Goal: Task Accomplishment & Management: Manage account settings

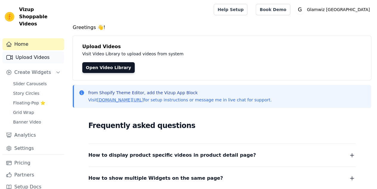
drag, startPoint x: 0, startPoint y: 0, endPoint x: 35, endPoint y: 45, distance: 57.0
click at [35, 51] on link "Upload Videos" at bounding box center [33, 57] width 62 height 12
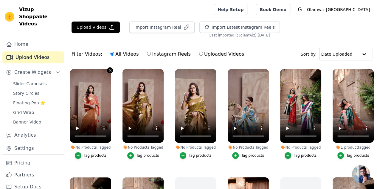
click at [108, 69] on icon "button" at bounding box center [110, 70] width 4 height 4
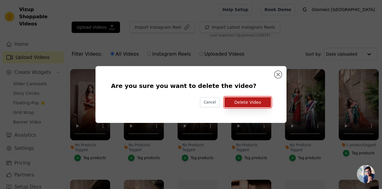
click at [233, 98] on button "Delete Video" at bounding box center [247, 102] width 47 height 10
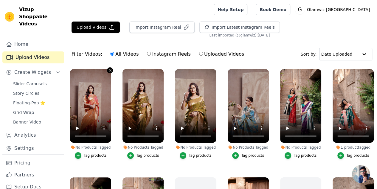
click at [108, 70] on icon "button" at bounding box center [110, 70] width 4 height 4
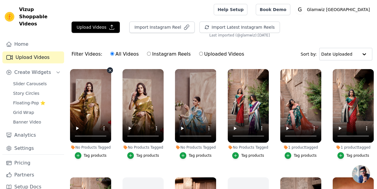
click at [109, 71] on icon "button" at bounding box center [110, 70] width 4 height 4
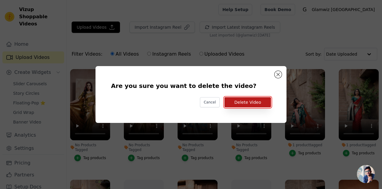
click at [251, 103] on button "Delete Video" at bounding box center [247, 102] width 47 height 10
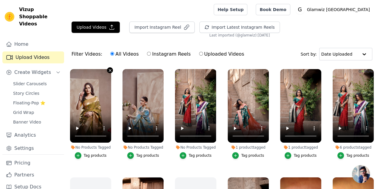
click at [108, 72] on icon "button" at bounding box center [110, 70] width 4 height 4
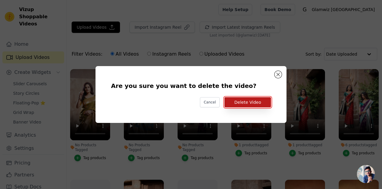
click at [256, 98] on button "Delete Video" at bounding box center [247, 102] width 47 height 10
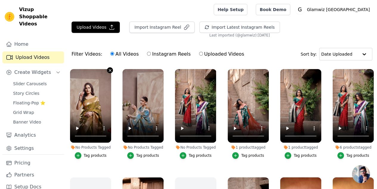
click at [107, 72] on button "No Products Tagged Tag products" at bounding box center [110, 70] width 6 height 6
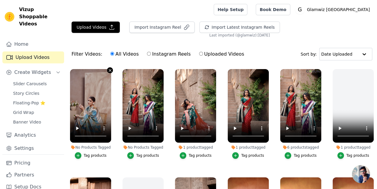
click at [108, 69] on icon "button" at bounding box center [110, 70] width 4 height 4
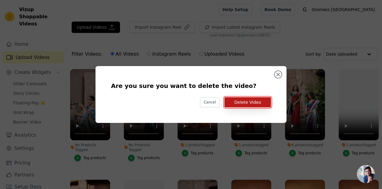
click at [251, 99] on button "Delete Video" at bounding box center [247, 102] width 47 height 10
